Goal: Task Accomplishment & Management: Complete application form

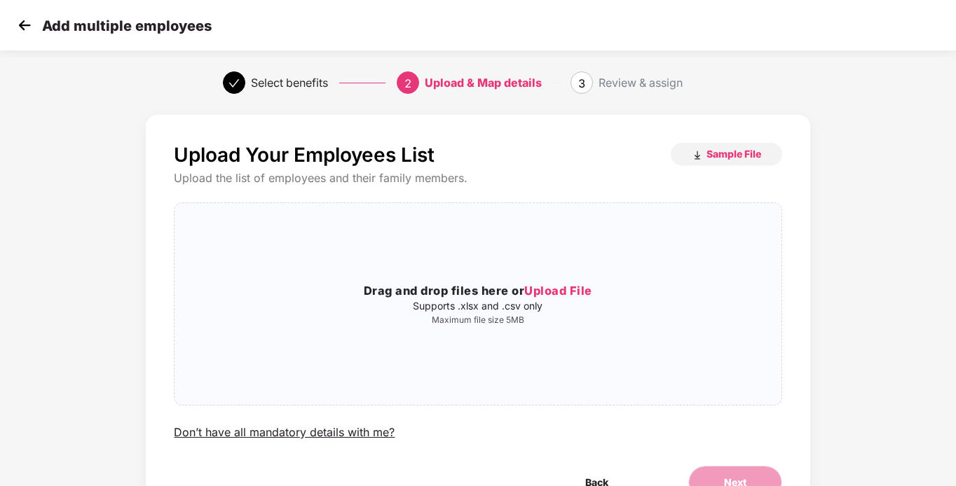
click at [25, 25] on img at bounding box center [24, 25] width 21 height 21
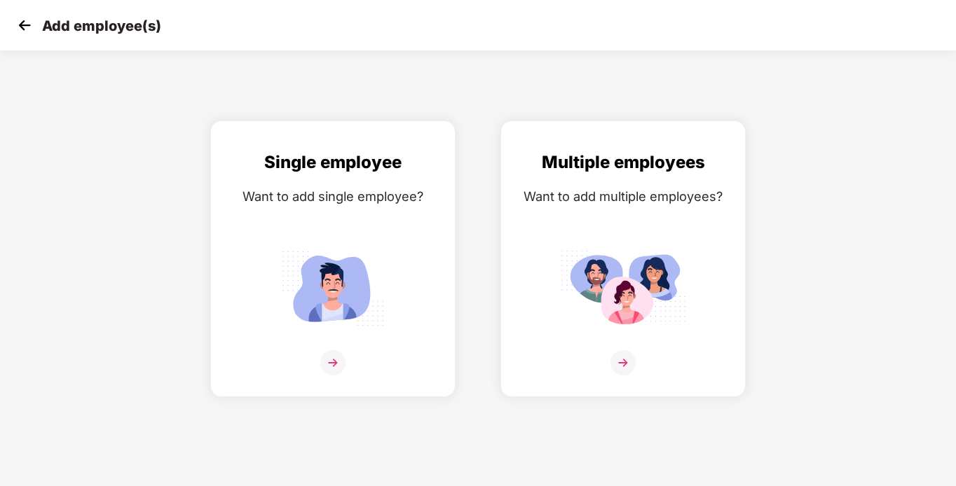
click at [25, 25] on img at bounding box center [24, 25] width 21 height 21
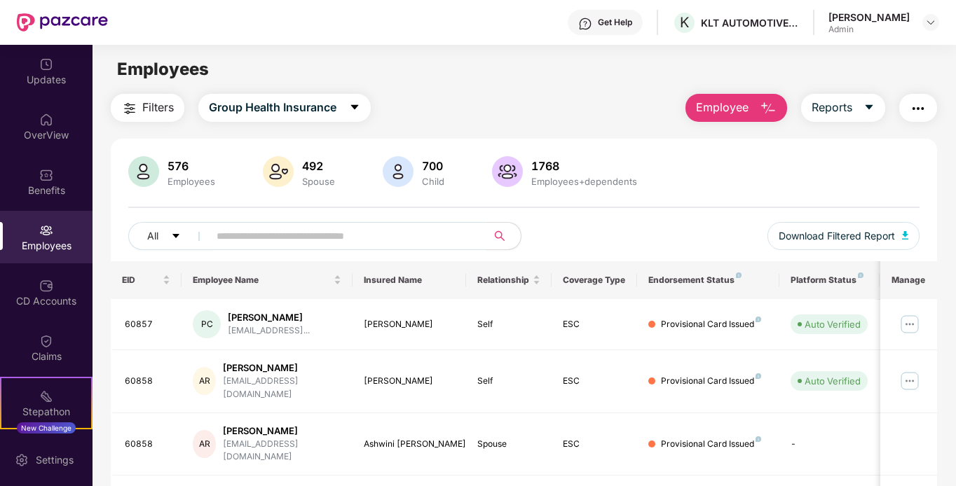
click at [758, 101] on button "Employee" at bounding box center [737, 108] width 102 height 28
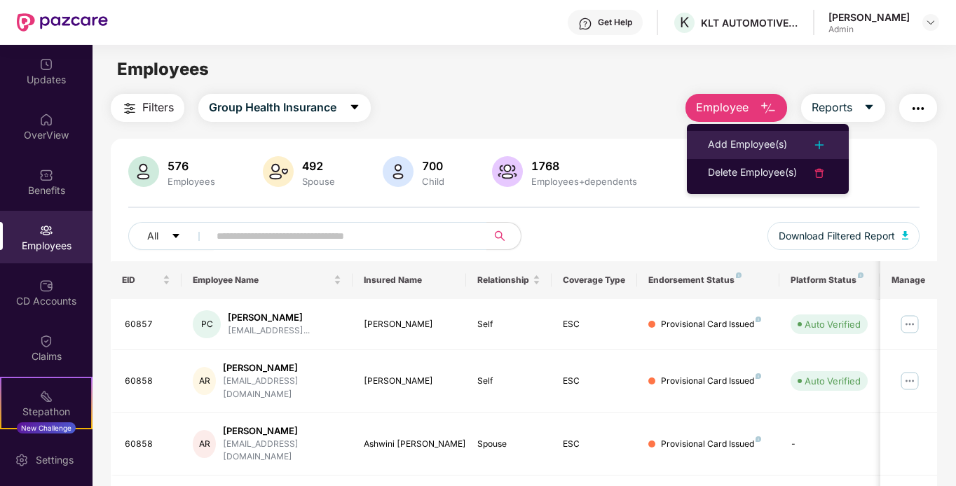
click at [776, 144] on div "Add Employee(s)" at bounding box center [747, 145] width 79 height 17
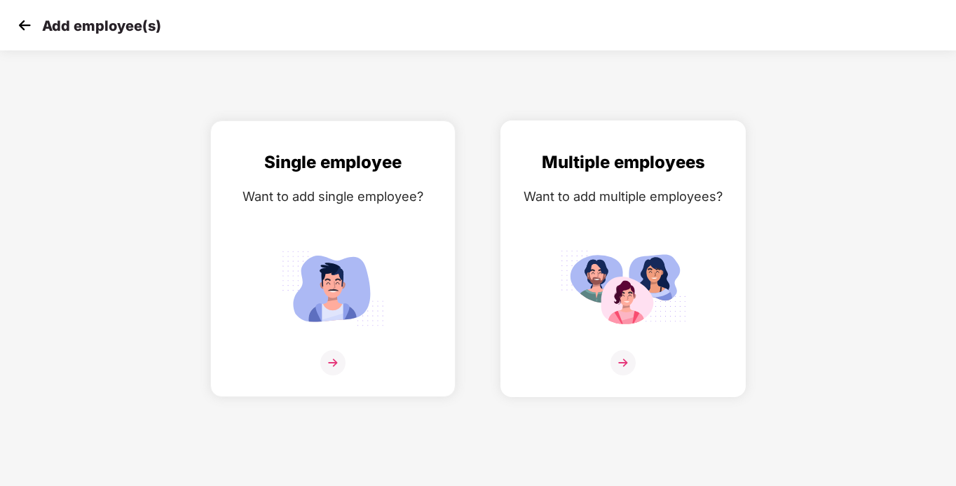
click at [624, 363] on img at bounding box center [623, 362] width 25 height 25
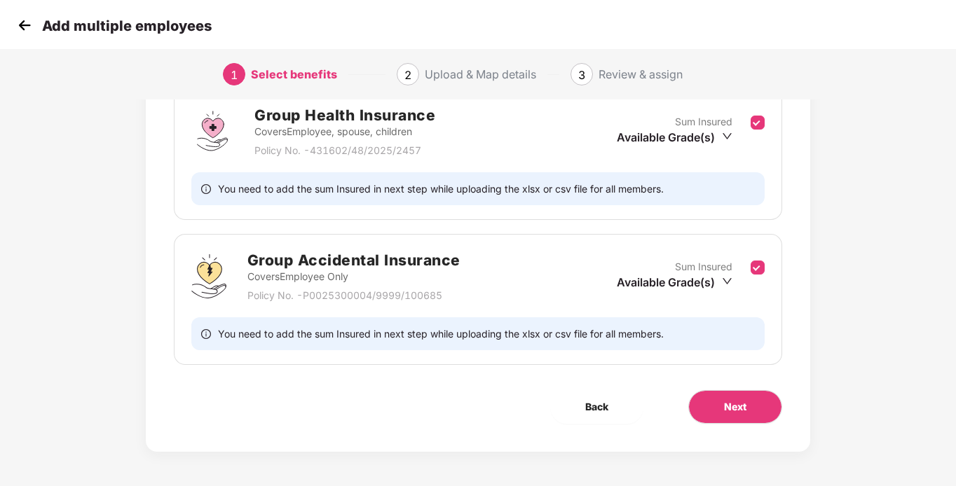
scroll to position [224, 0]
click at [739, 413] on span "Next" at bounding box center [735, 406] width 22 height 15
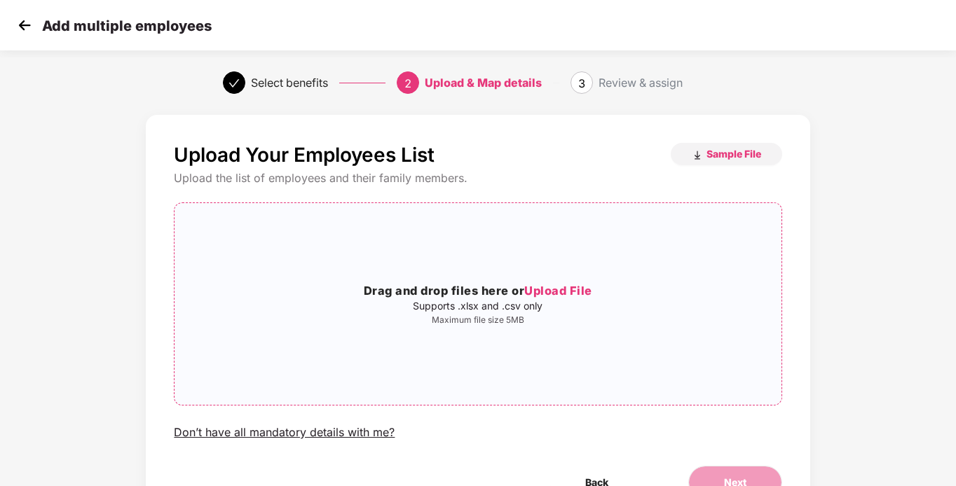
click at [550, 289] on span "Upload File" at bounding box center [558, 291] width 68 height 14
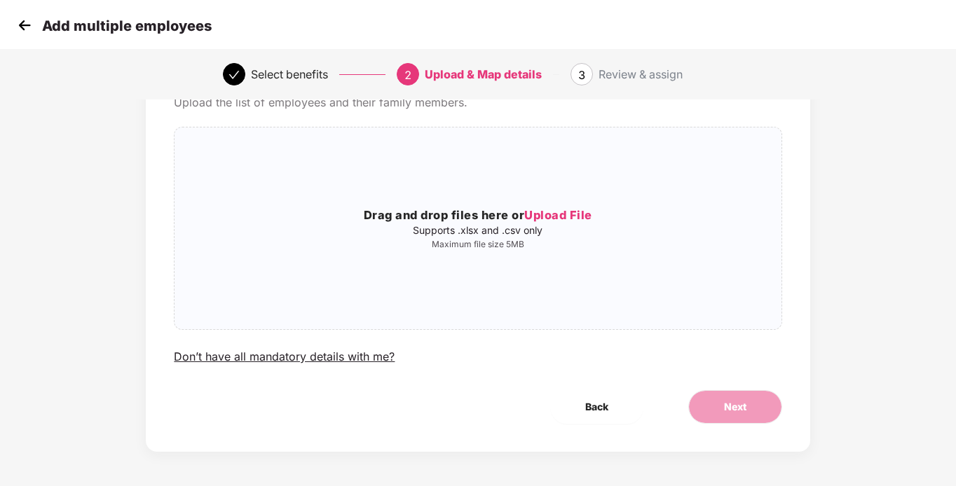
scroll to position [76, 0]
click at [544, 219] on span "Upload File" at bounding box center [558, 214] width 68 height 14
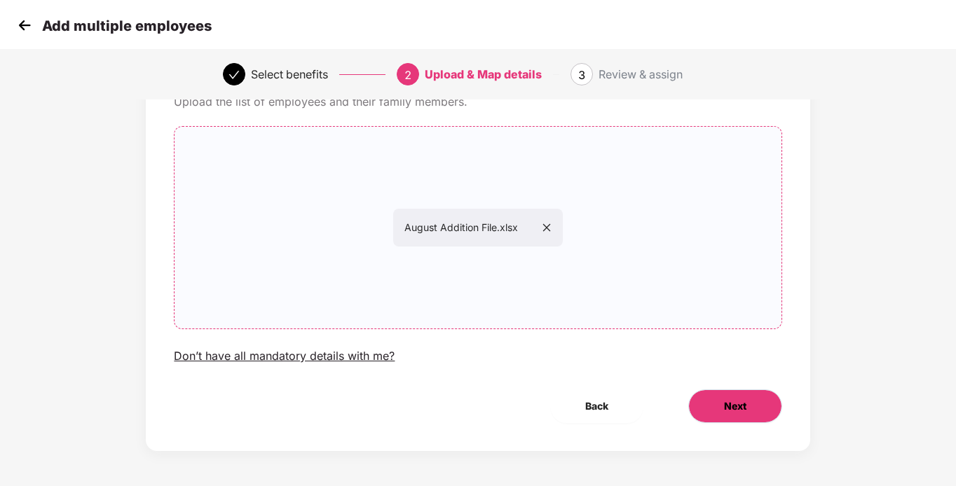
click at [706, 416] on button "Next" at bounding box center [735, 407] width 94 height 34
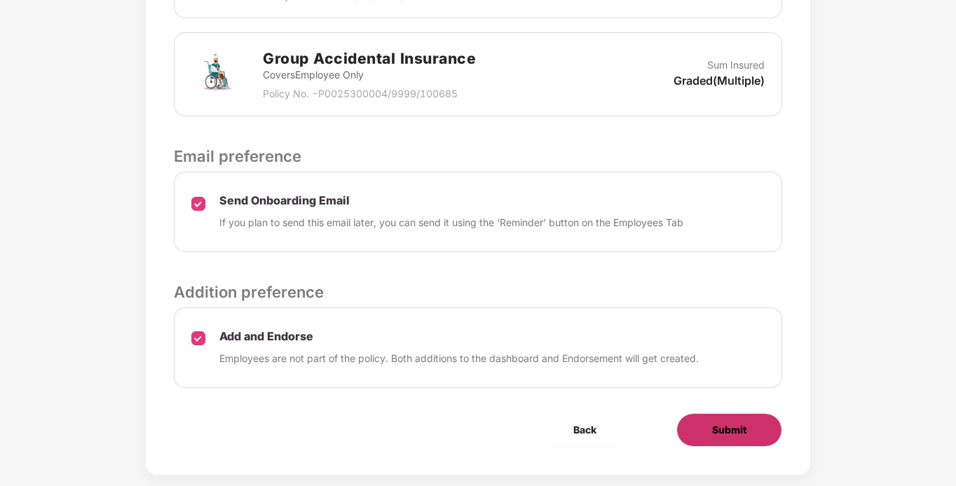
scroll to position [545, 0]
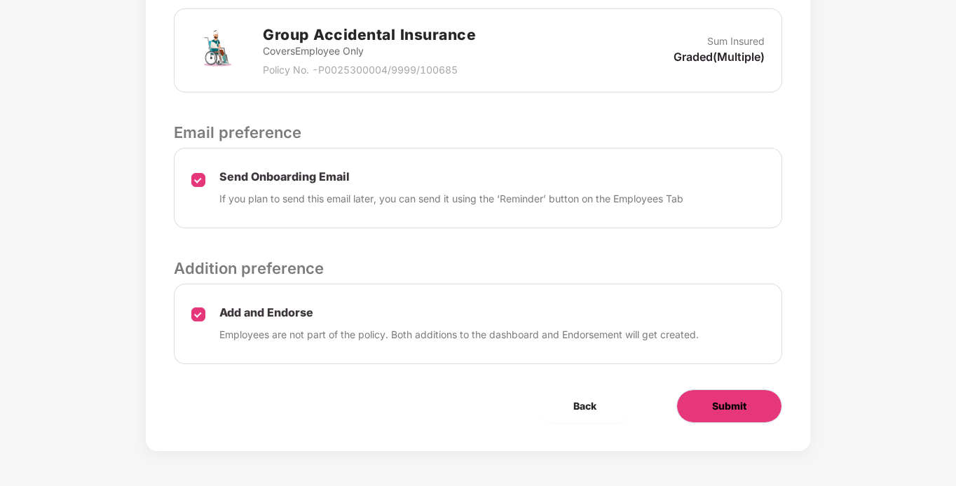
click at [733, 415] on button "Submit" at bounding box center [729, 407] width 106 height 34
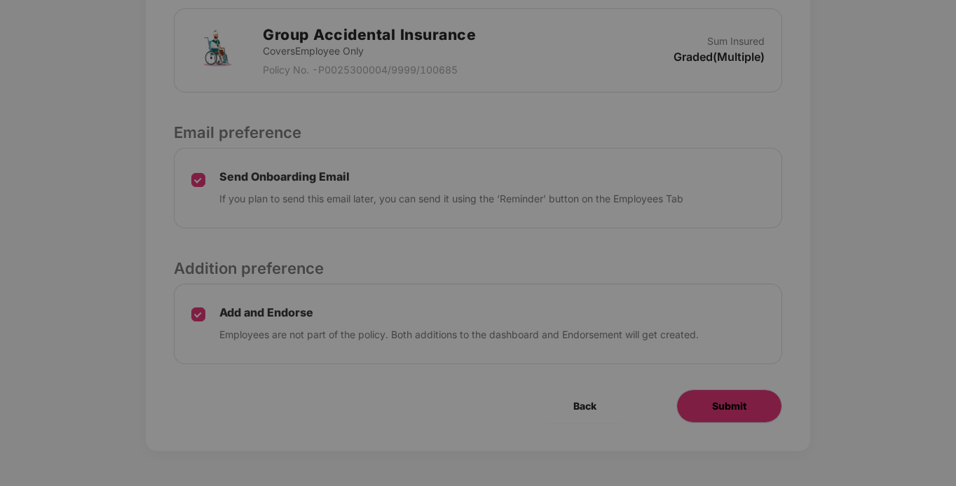
scroll to position [0, 0]
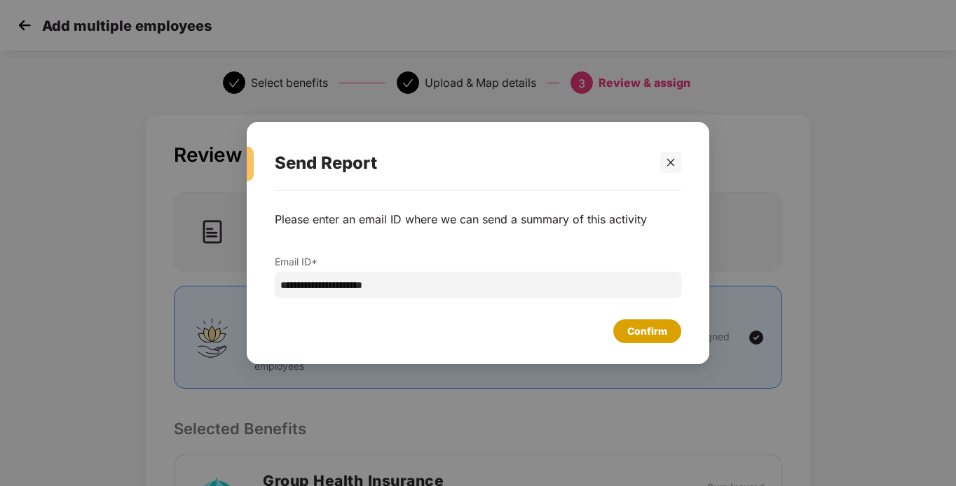
click at [626, 328] on div "Confirm" at bounding box center [647, 332] width 68 height 24
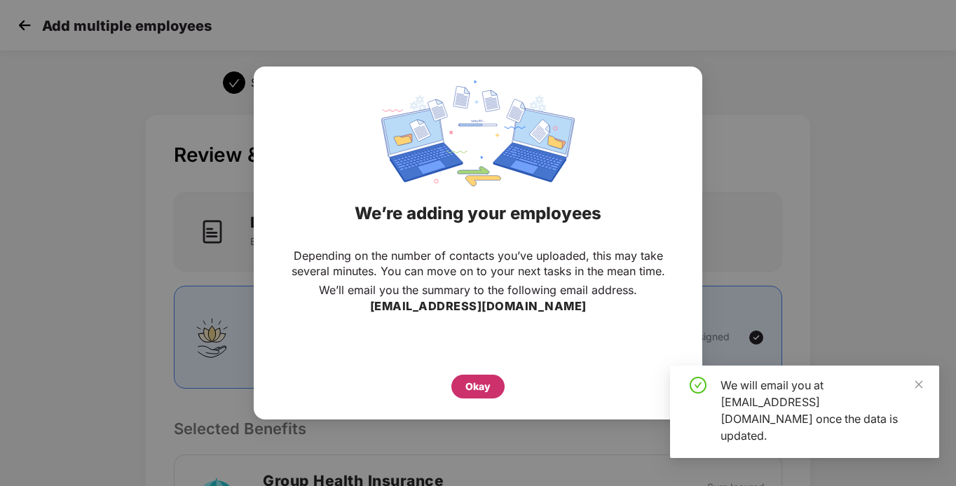
click at [491, 389] on div "Okay" at bounding box center [477, 387] width 53 height 24
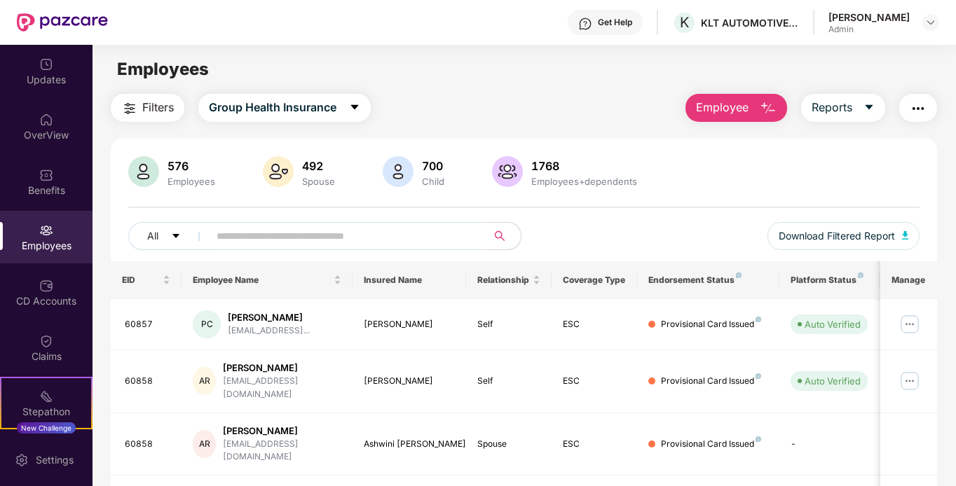
click at [709, 109] on span "Employee" at bounding box center [722, 108] width 53 height 18
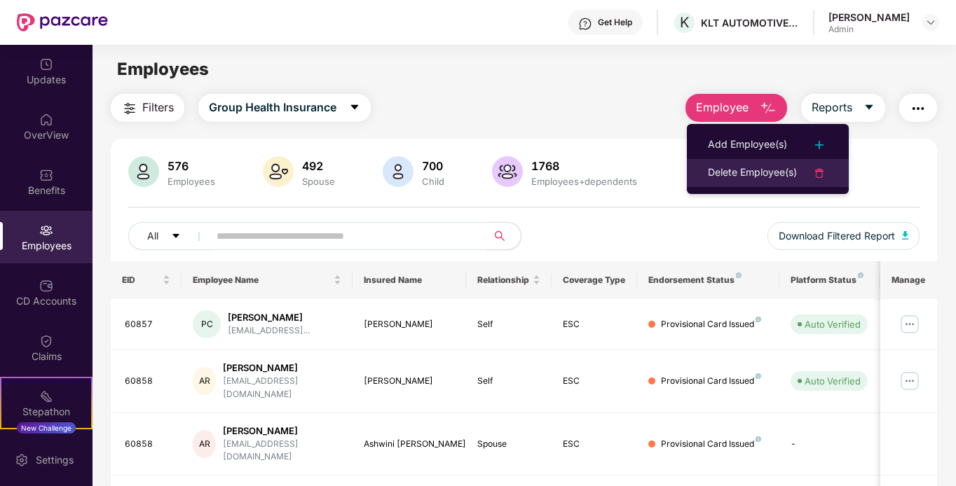
click at [725, 176] on div "Delete Employee(s)" at bounding box center [752, 173] width 89 height 17
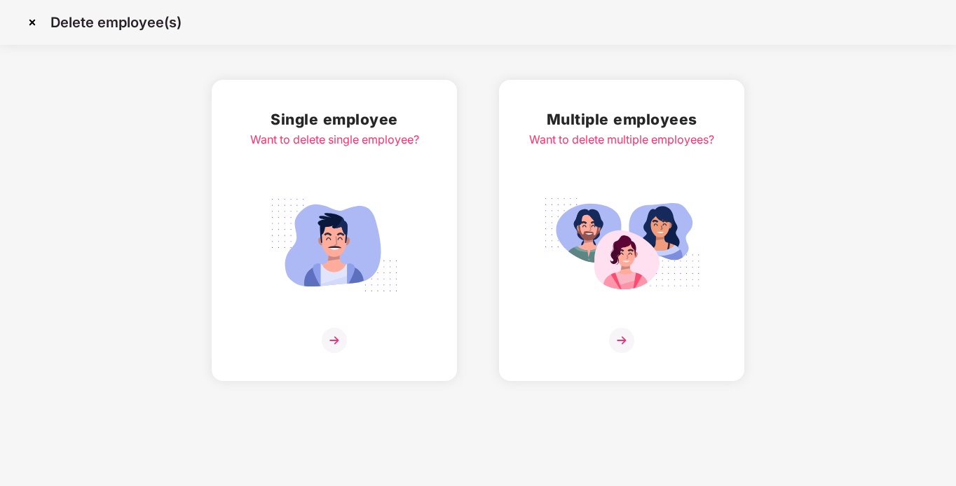
click at [615, 143] on div "Want to delete multiple employees?" at bounding box center [621, 140] width 185 height 18
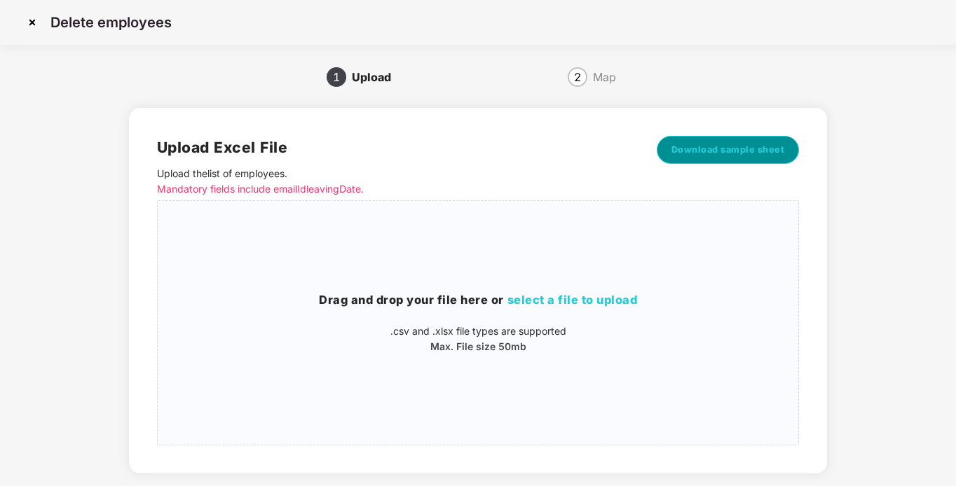
click at [697, 146] on span "Download sample sheet" at bounding box center [729, 150] width 114 height 14
click at [534, 299] on span "select a file to upload" at bounding box center [572, 300] width 130 height 14
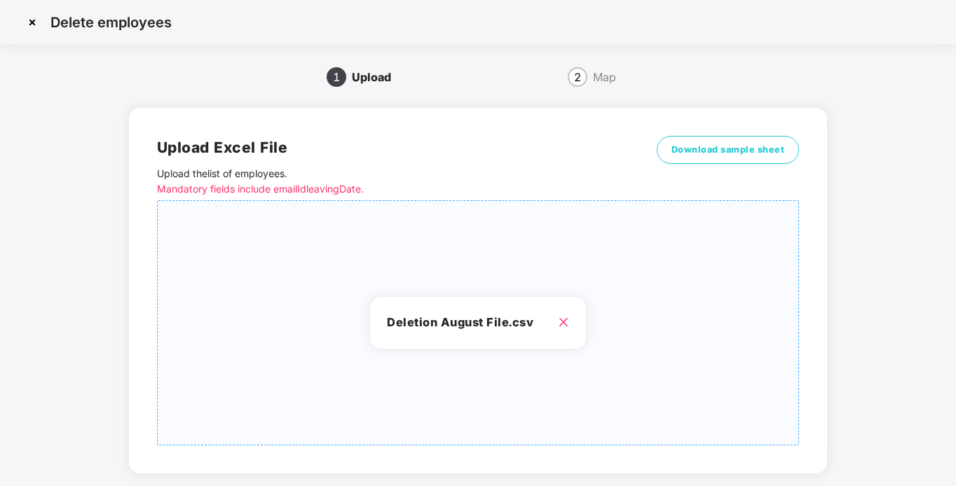
scroll to position [70, 0]
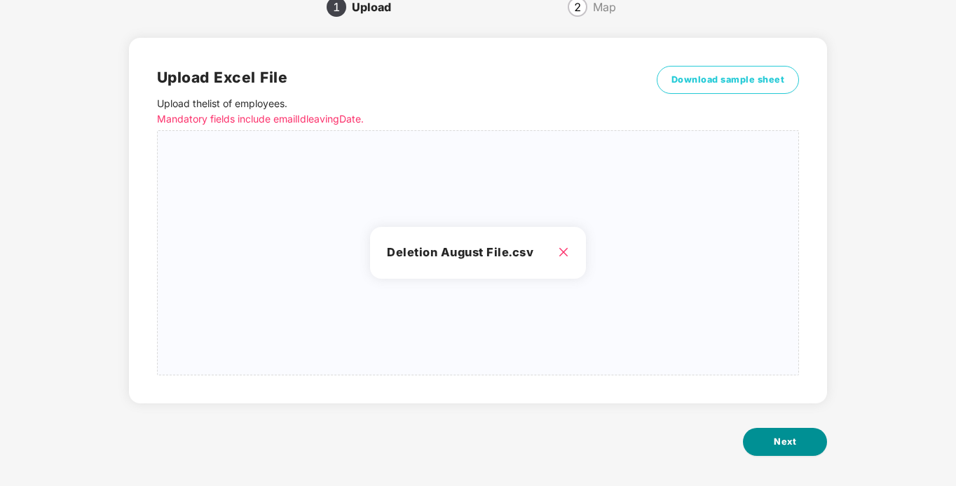
click at [778, 446] on span "Next" at bounding box center [785, 442] width 22 height 14
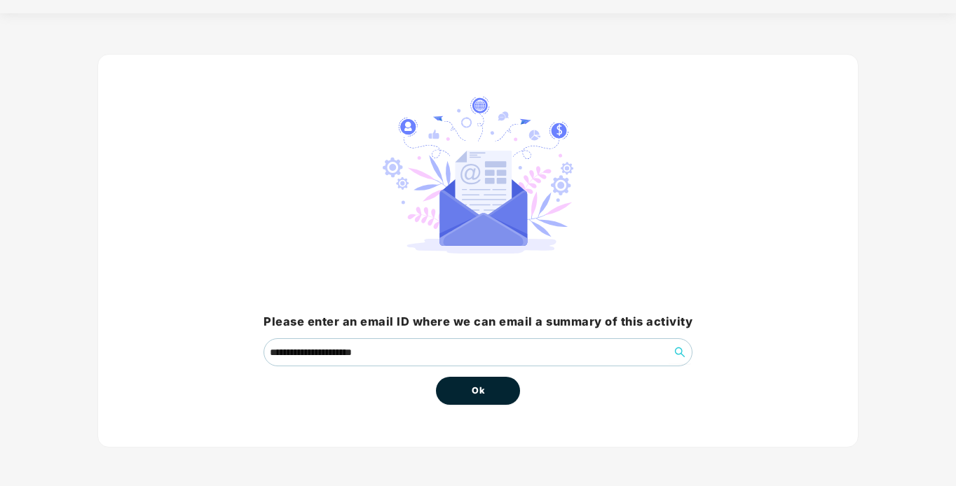
scroll to position [0, 0]
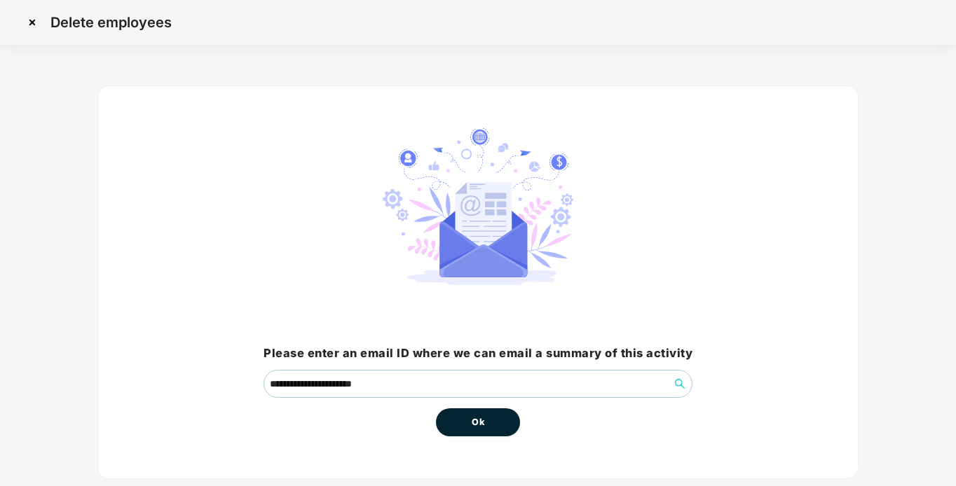
click at [480, 426] on span "Ok" at bounding box center [478, 423] width 13 height 14
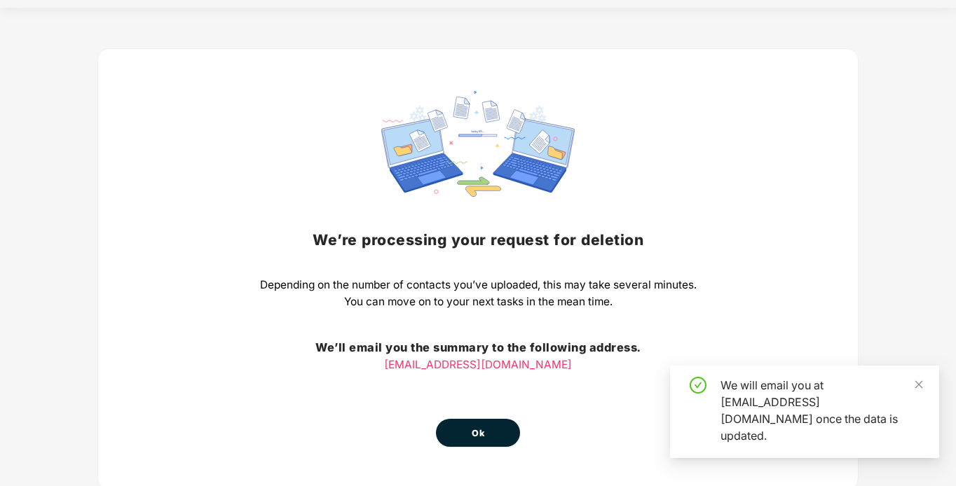
scroll to position [70, 0]
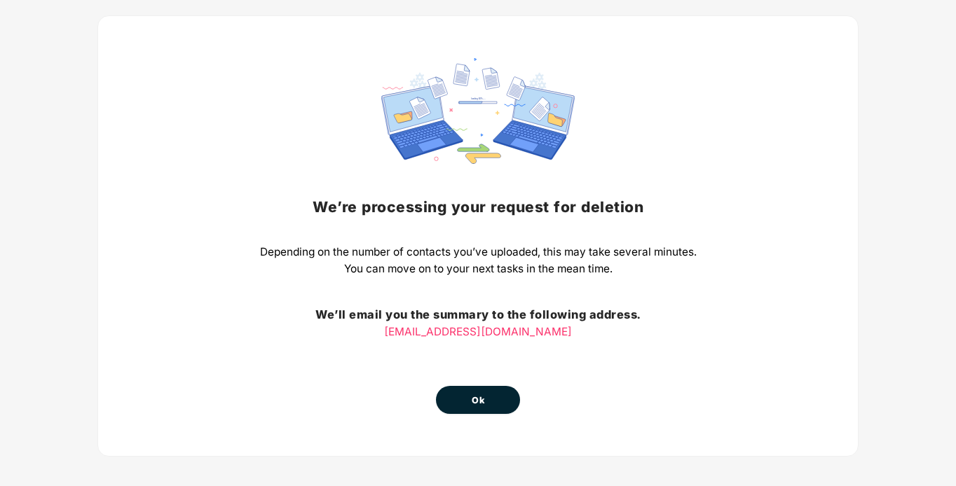
click at [494, 400] on button "Ok" at bounding box center [478, 400] width 84 height 28
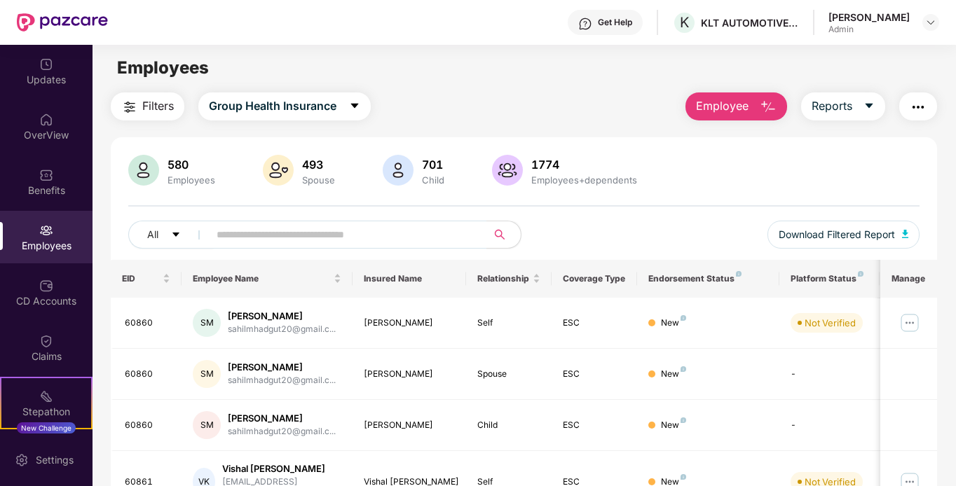
scroll to position [0, 0]
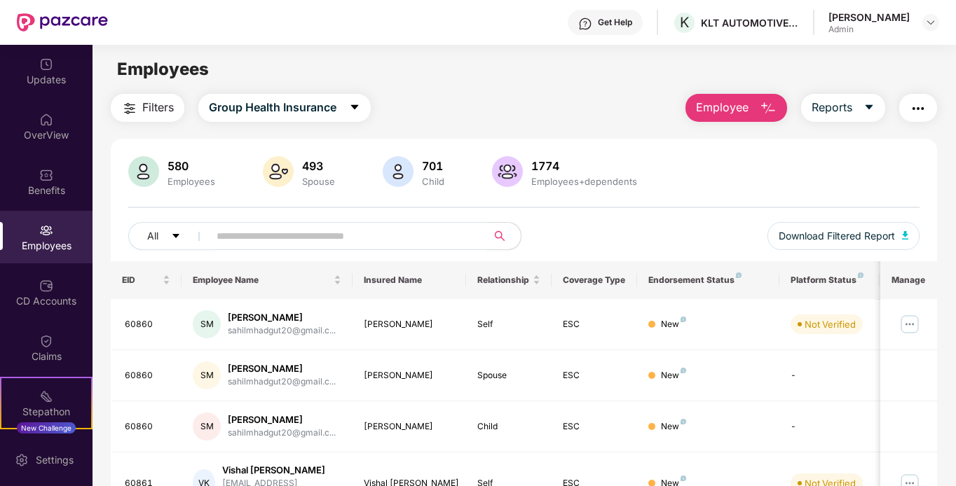
click at [297, 235] on input "text" at bounding box center [343, 236] width 252 height 21
paste input "*****"
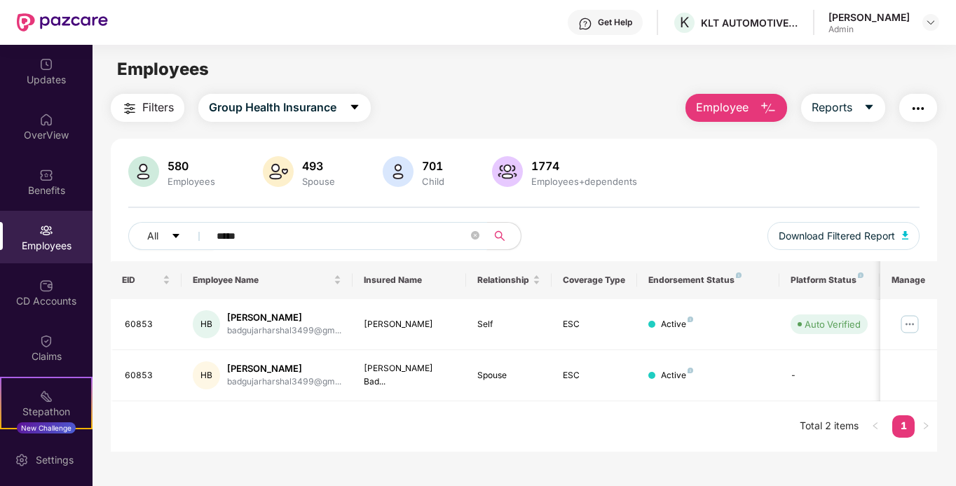
click at [274, 233] on input "*****" at bounding box center [343, 236] width 252 height 21
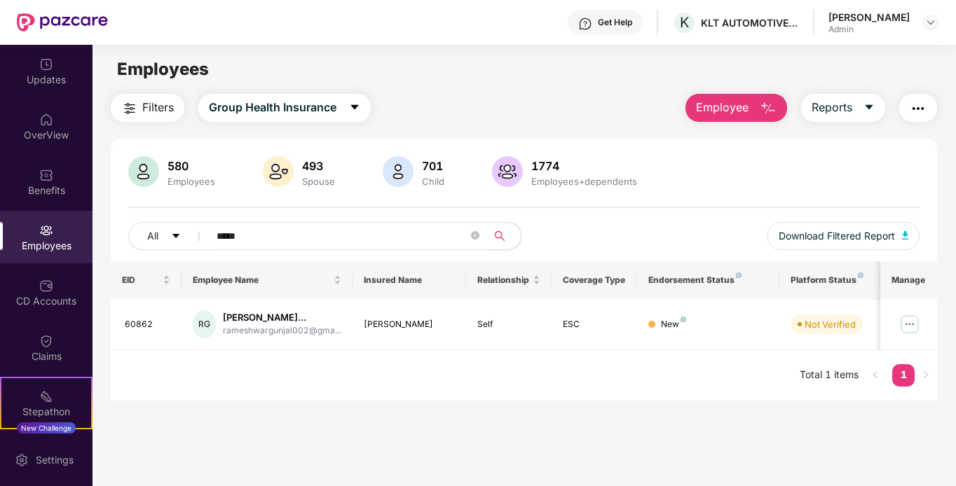
type input "*****"
click at [476, 234] on icon "close-circle" at bounding box center [475, 235] width 8 height 8
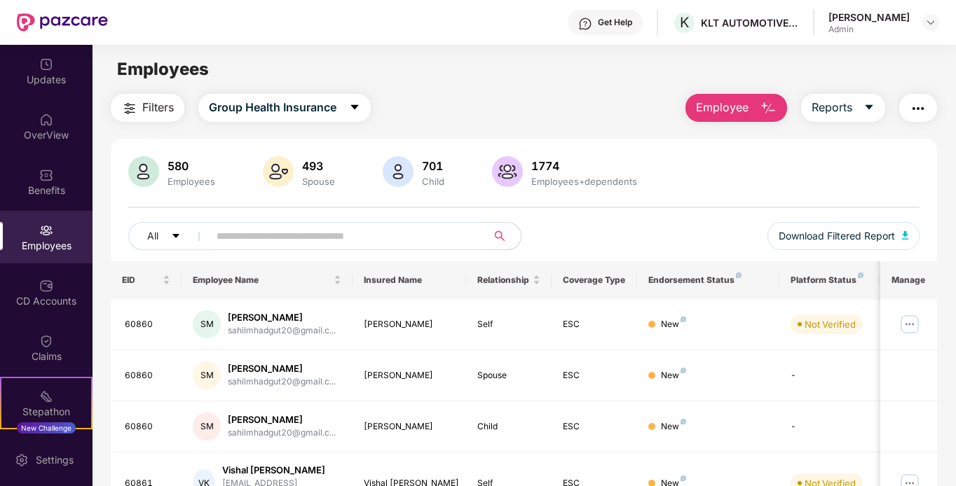
click at [138, 106] on button "Filters" at bounding box center [148, 108] width 74 height 28
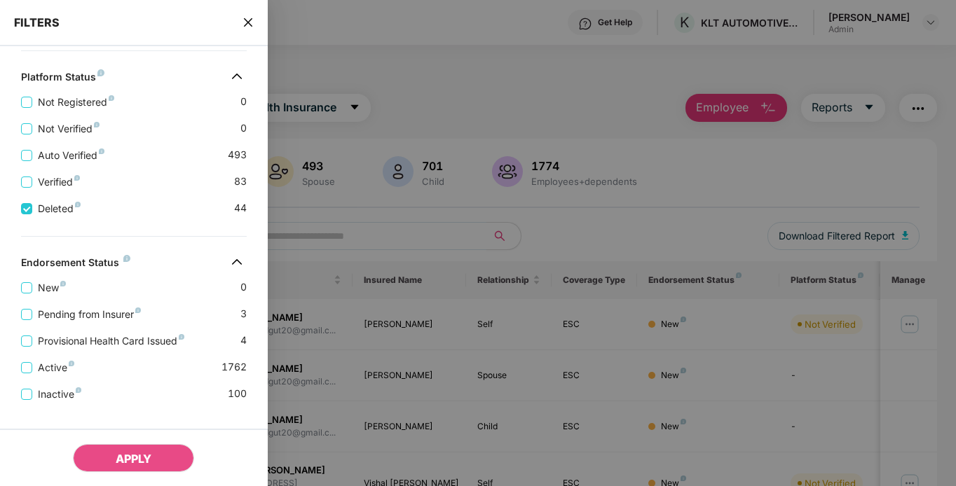
scroll to position [372, 0]
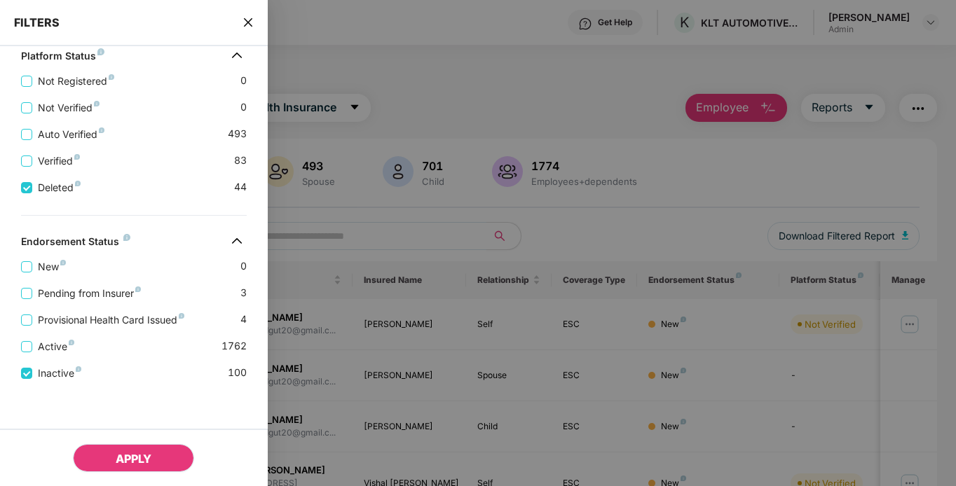
click at [109, 458] on button "APPLY" at bounding box center [133, 458] width 121 height 28
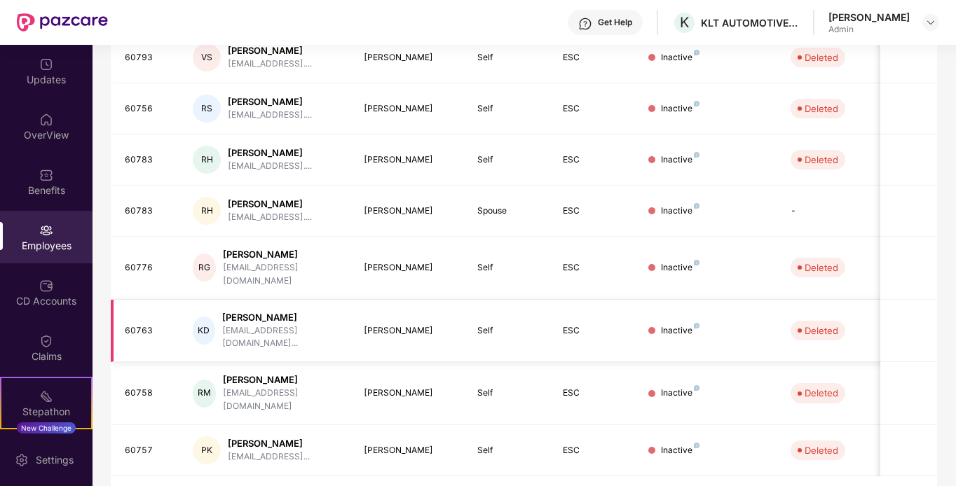
scroll to position [375, 0]
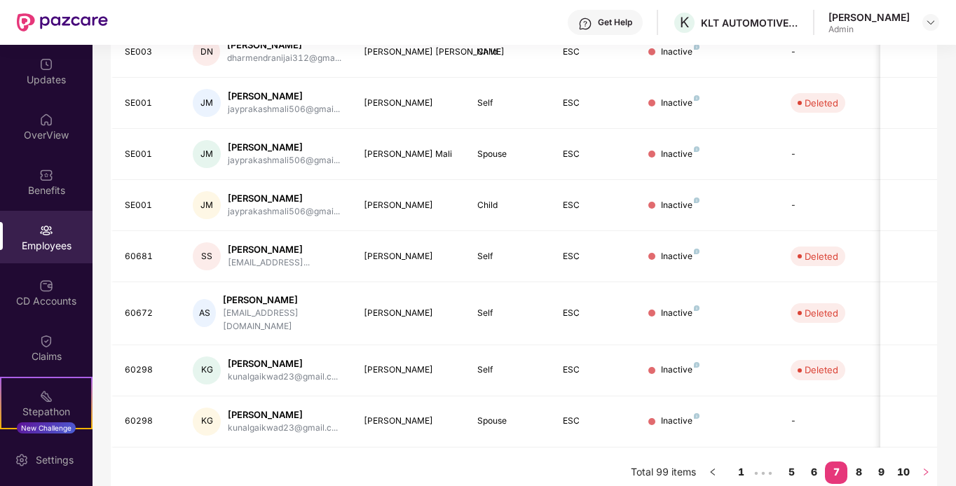
click at [929, 468] on icon "right" at bounding box center [926, 472] width 8 height 8
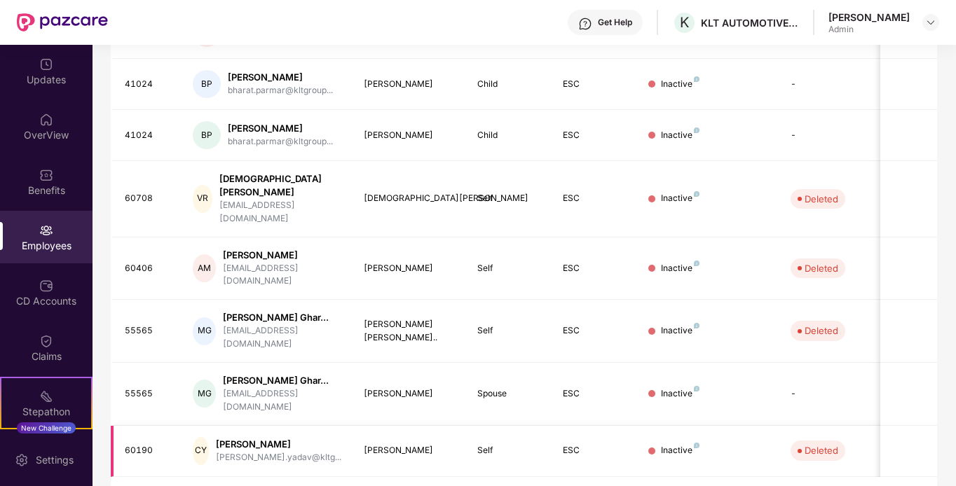
scroll to position [399, 0]
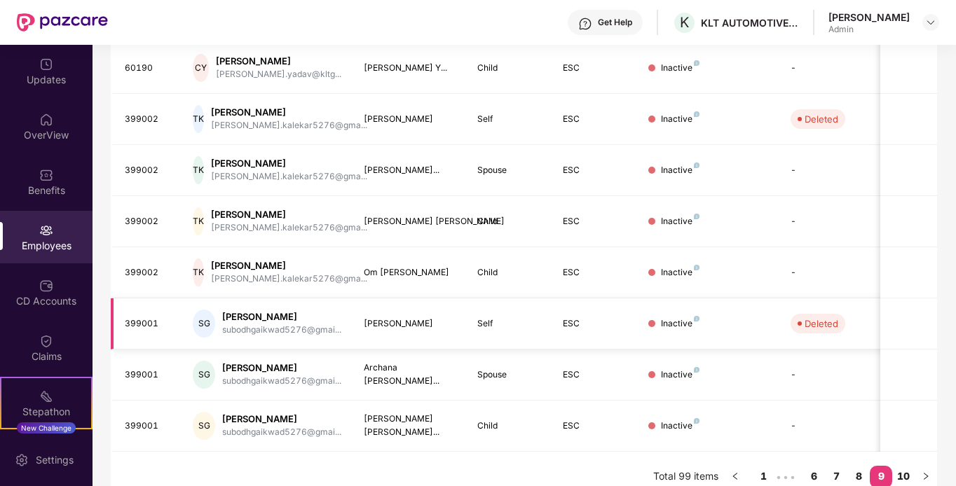
scroll to position [375, 0]
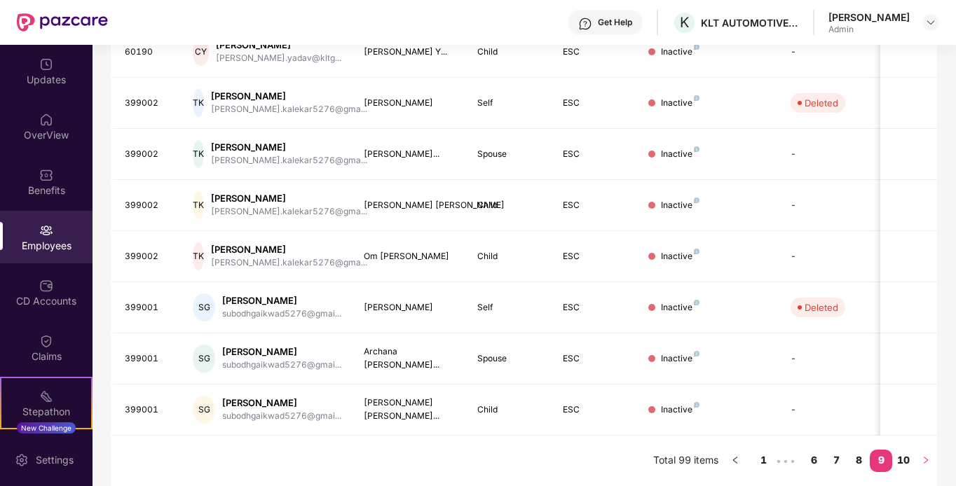
click at [925, 456] on icon "right" at bounding box center [926, 460] width 8 height 8
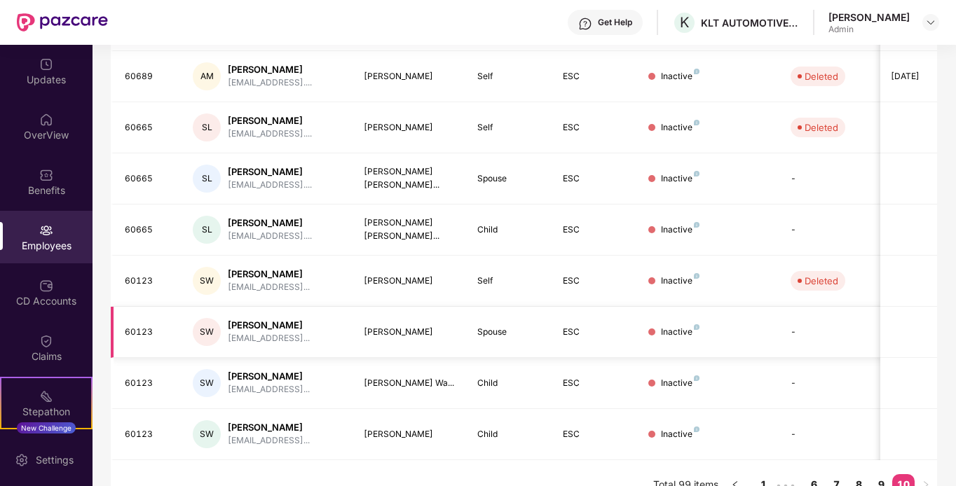
scroll to position [324, 0]
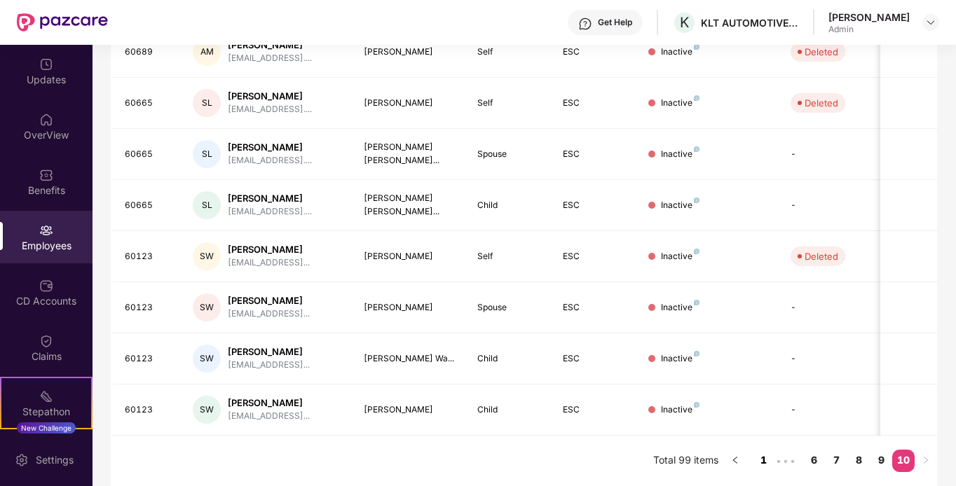
click at [765, 459] on link "1" at bounding box center [763, 460] width 22 height 21
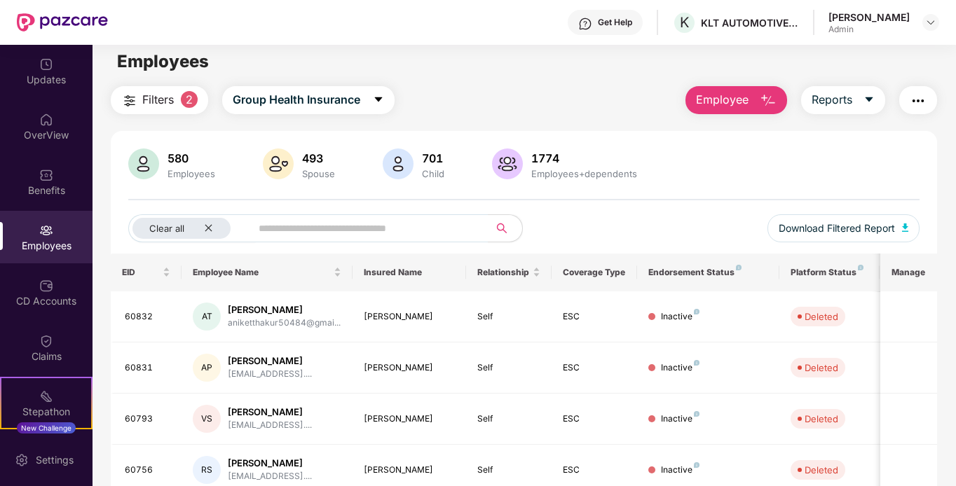
scroll to position [0, 0]
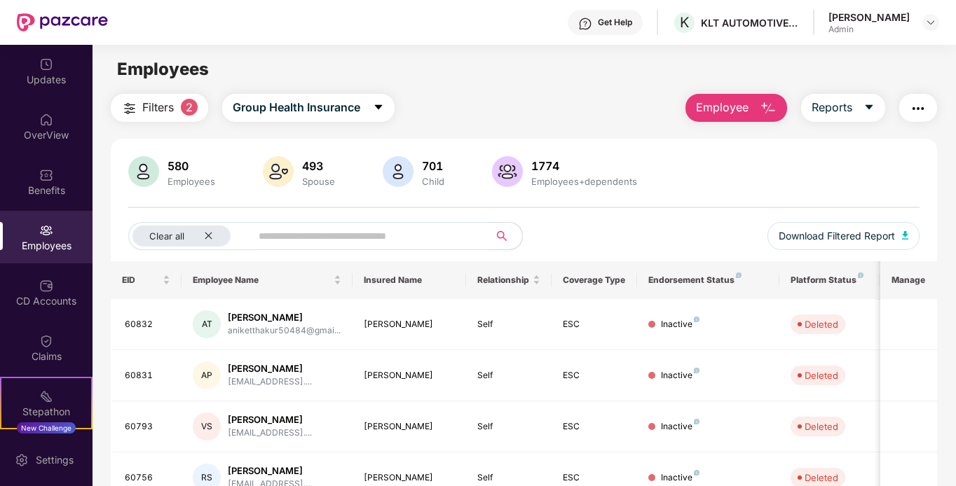
click at [367, 242] on input "text" at bounding box center [365, 236] width 212 height 21
click at [191, 111] on span "2" at bounding box center [189, 107] width 17 height 17
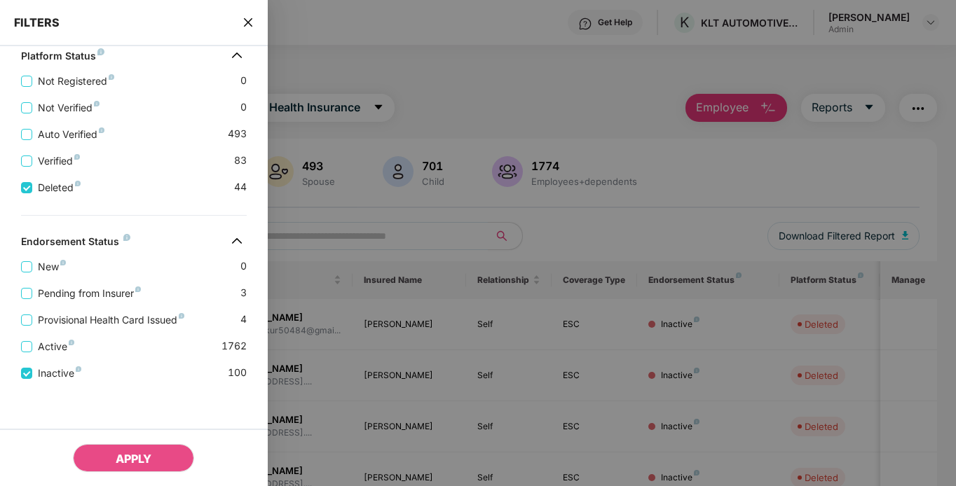
click at [250, 25] on icon "close" at bounding box center [248, 22] width 11 height 11
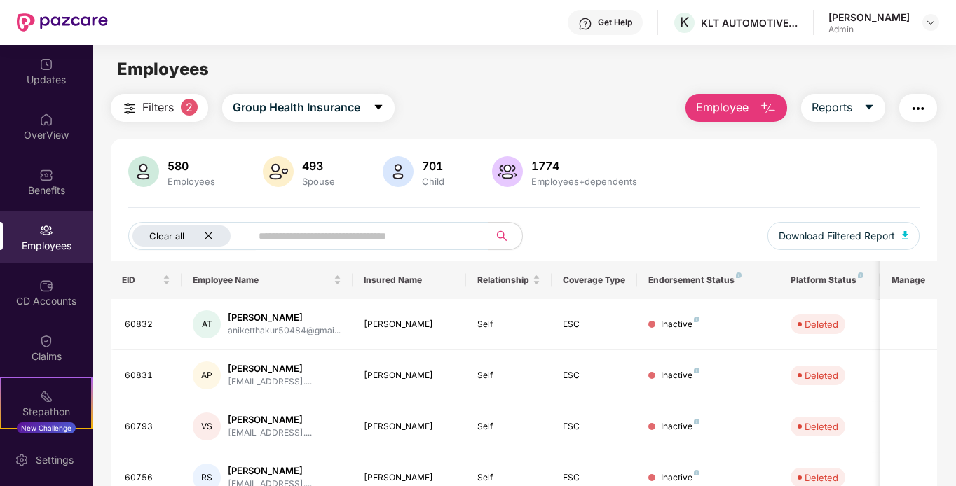
click at [206, 237] on icon "close" at bounding box center [208, 235] width 9 height 9
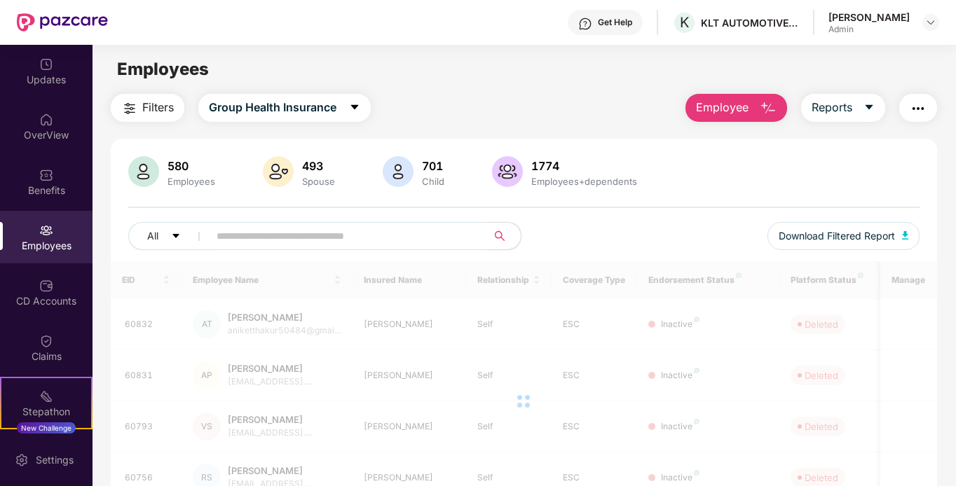
click at [251, 233] on input "text" at bounding box center [343, 236] width 252 height 21
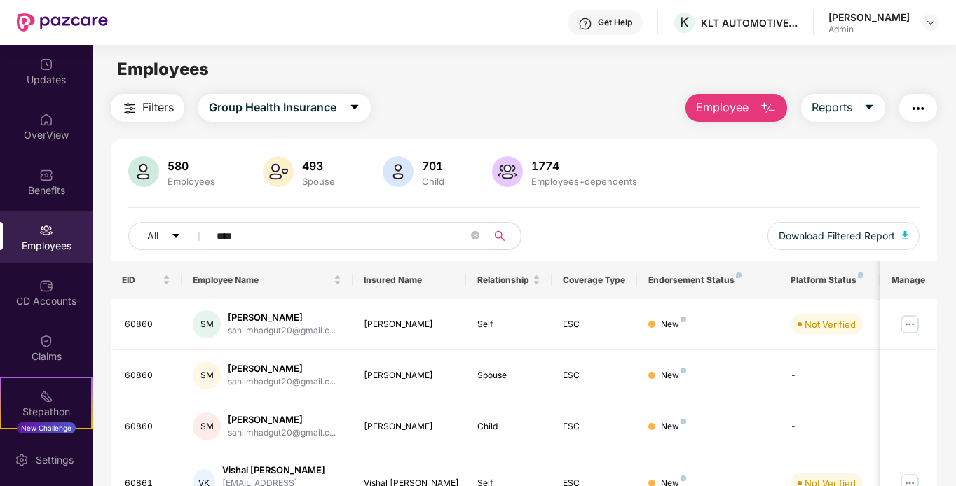
type input "*****"
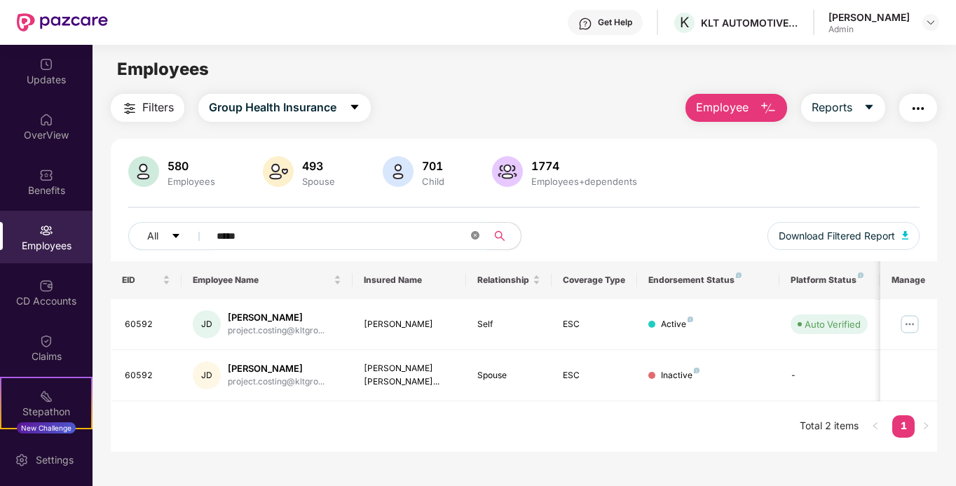
click at [475, 235] on icon "close-circle" at bounding box center [475, 235] width 8 height 8
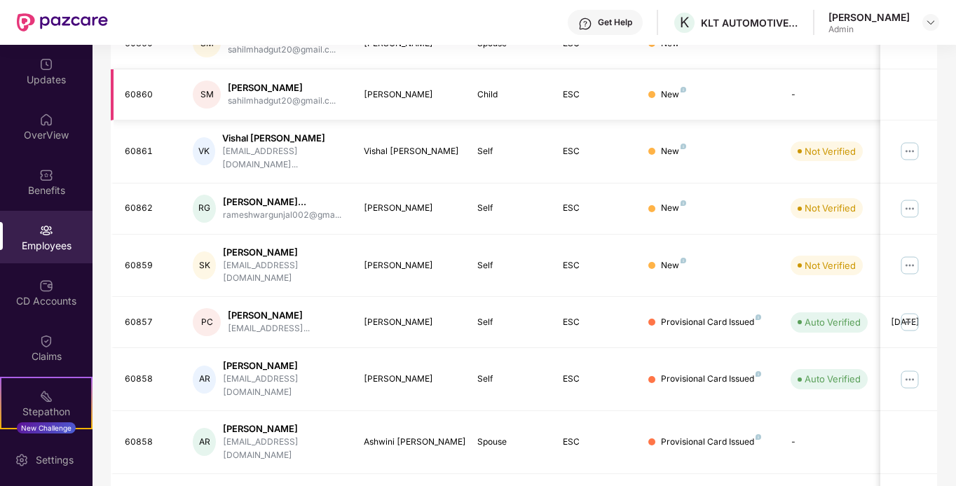
scroll to position [387, 0]
